Goal: Task Accomplishment & Management: Use online tool/utility

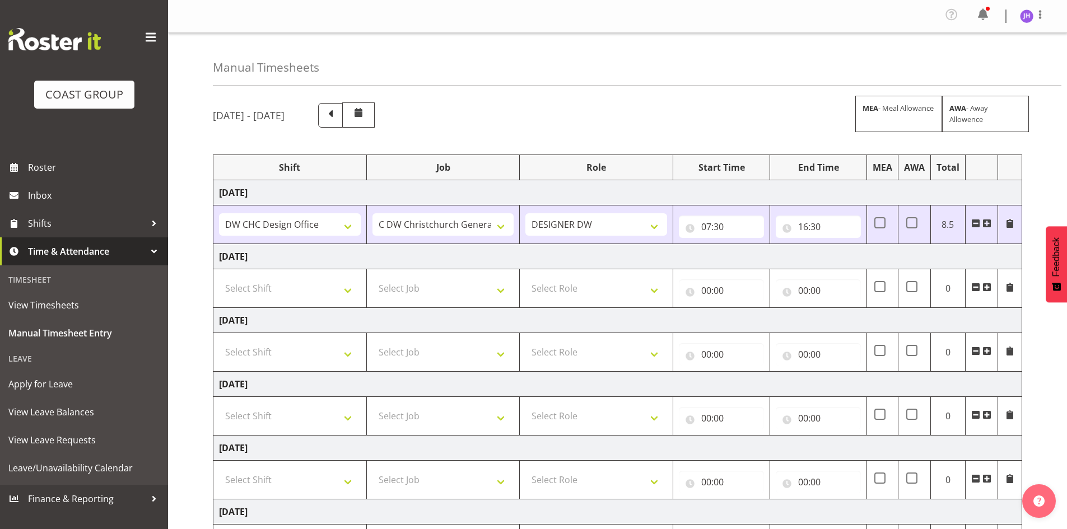
select select "1512"
select select "624"
click at [806, 224] on input "16:30" at bounding box center [817, 227] width 85 height 22
click at [856, 254] on select "00 01 02 03 04 05 06 07 08 09 10 11 12 13 14 15 16 17 18 19 20 21 22 23" at bounding box center [851, 256] width 25 height 22
click at [1043, 266] on div "[DATE] - [DATE] MEA - Meal Allowance AWA - Away Allowence Shift Job Role Start …" at bounding box center [640, 392] width 854 height 596
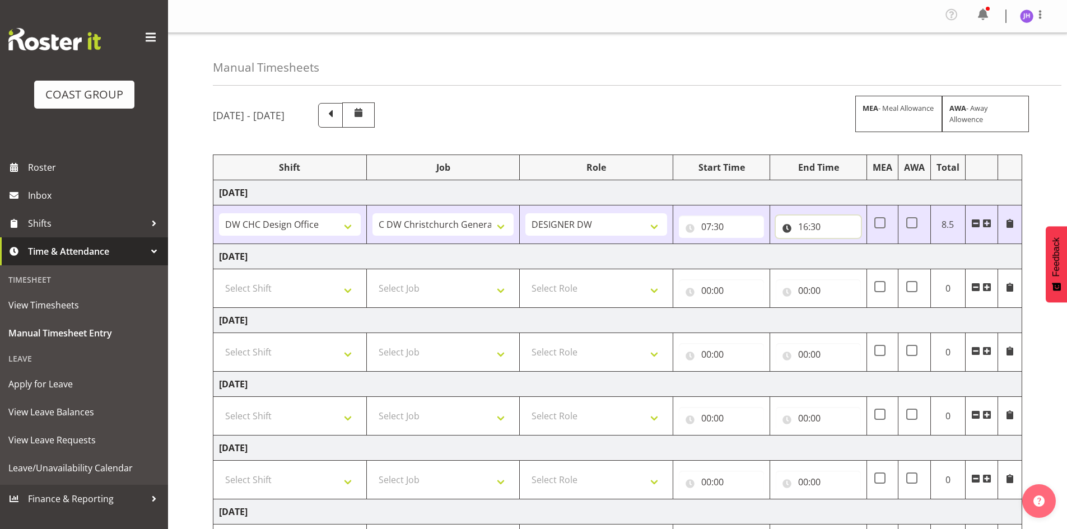
click at [816, 225] on input "16:30" at bounding box center [817, 227] width 85 height 22
click at [882, 259] on select "00 01 02 03 04 05 06 07 08 09 10 11 12 13 14 15 16 17 18 19 20 21 22 23 24 25 2…" at bounding box center [880, 256] width 25 height 22
click at [722, 182] on td "[DATE]" at bounding box center [617, 192] width 808 height 25
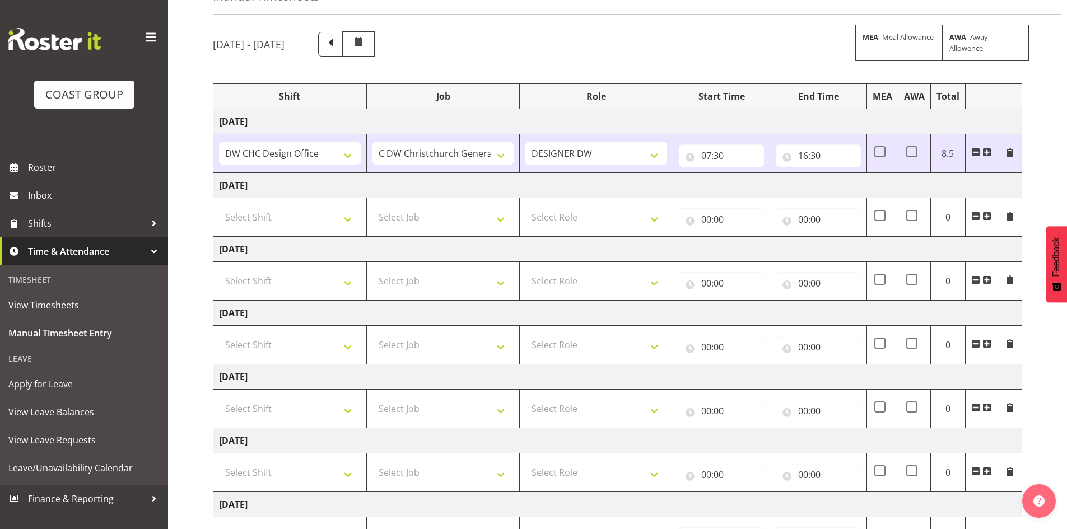
scroll to position [169, 0]
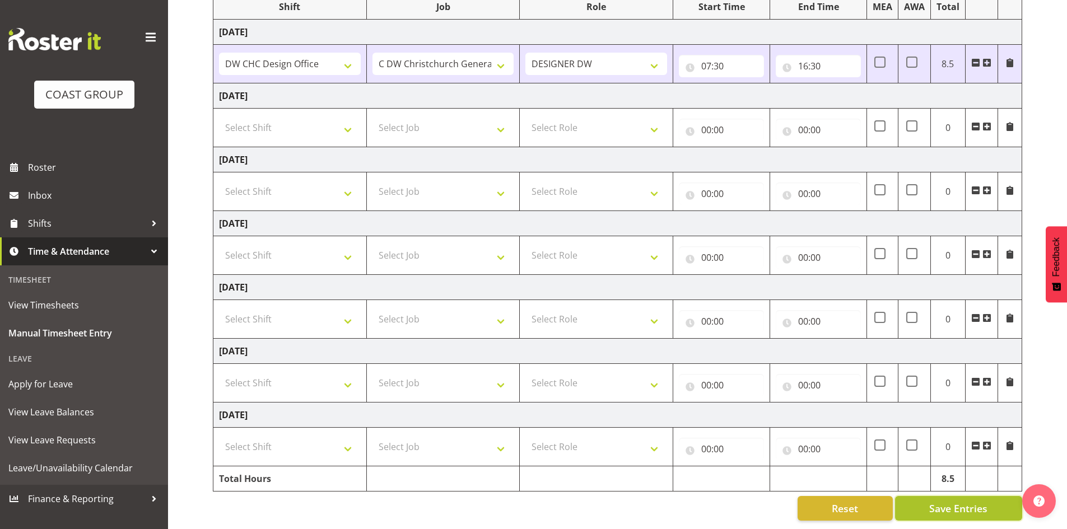
click at [948, 501] on span "Save Entries" at bounding box center [958, 508] width 58 height 15
